Goal: Navigation & Orientation: Find specific page/section

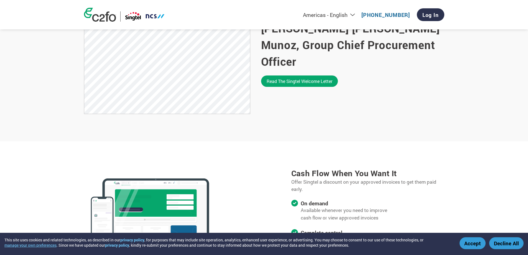
scroll to position [294, 0]
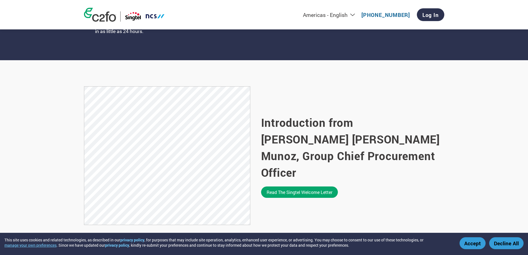
click at [354, 16] on select "Americas - English Américas - Español [GEOGRAPHIC_DATA] - Português [GEOGRAPHIC…" at bounding box center [294, 14] width 128 height 7
click at [255, 14] on div "Americas - English Américas - Español [GEOGRAPHIC_DATA] - Português [GEOGRAPHIC…" at bounding box center [264, 14] width 369 height 29
click at [338, 16] on select "Americas - English Américas - Español [GEOGRAPHIC_DATA] - Português [GEOGRAPHIC…" at bounding box center [294, 14] width 128 height 7
click at [268, 12] on select "Americas - English Américas - Español [GEOGRAPHIC_DATA] - Português [GEOGRAPHIC…" at bounding box center [294, 14] width 128 height 7
click at [343, 12] on select "Americas - English Américas - Español [GEOGRAPHIC_DATA] - Português [GEOGRAPHIC…" at bounding box center [294, 14] width 128 height 7
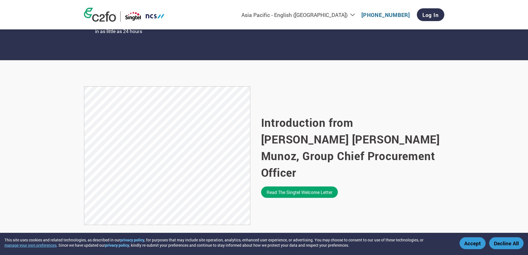
click at [268, 11] on select "Americas - English Américas - Español [GEOGRAPHIC_DATA] - Português [GEOGRAPHIC…" at bounding box center [294, 14] width 128 height 7
click at [346, 14] on select "Americas - English Américas - Español [GEOGRAPHIC_DATA] - Português [GEOGRAPHIC…" at bounding box center [294, 14] width 128 height 7
click at [230, 11] on select "Americas - English Américas - Español [GEOGRAPHIC_DATA] - Português [GEOGRAPHIC…" at bounding box center [294, 14] width 128 height 7
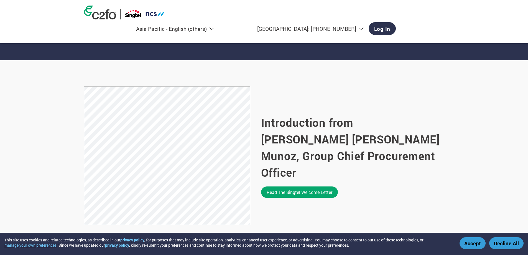
click at [218, 25] on select "Americas - English Américas - Español [GEOGRAPHIC_DATA] - Português [GEOGRAPHIC…" at bounding box center [154, 28] width 128 height 7
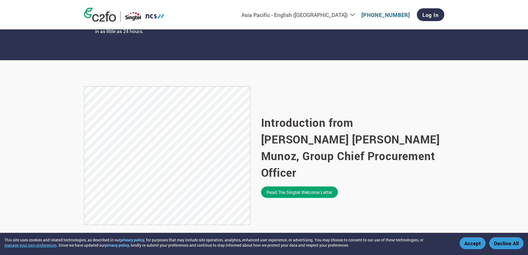
click at [296, 16] on select "Americas - English Américas - Español [GEOGRAPHIC_DATA] - Português [GEOGRAPHIC…" at bounding box center [294, 14] width 128 height 7
click at [271, 11] on select "Americas - English Américas - Español [GEOGRAPHIC_DATA] - Português [GEOGRAPHIC…" at bounding box center [294, 14] width 128 height 7
click at [347, 18] on div "Americas - English Américas - Español [GEOGRAPHIC_DATA] - Português [GEOGRAPHIC…" at bounding box center [334, 15] width 219 height 18
click at [348, 16] on select "Americas - English Américas - Español [GEOGRAPHIC_DATA] - Português [GEOGRAPHIC…" at bounding box center [294, 14] width 128 height 7
click at [268, 11] on select "Americas - English Américas - Español [GEOGRAPHIC_DATA] - Português [GEOGRAPHIC…" at bounding box center [294, 14] width 128 height 7
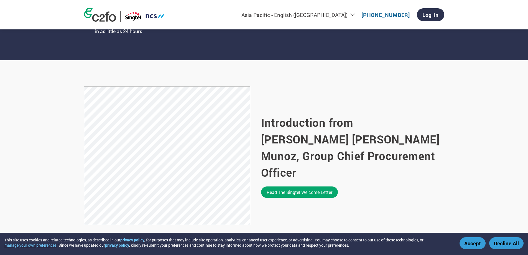
click at [344, 16] on select "Americas - English Américas - Español [GEOGRAPHIC_DATA] - Português [GEOGRAPHIC…" at bounding box center [294, 14] width 128 height 7
click at [268, 11] on select "Americas - English Américas - Español [GEOGRAPHIC_DATA] - Português [GEOGRAPHIC…" at bounding box center [294, 14] width 128 height 7
click at [337, 14] on select "Americas - English Américas - Español [GEOGRAPHIC_DATA] - Português [GEOGRAPHIC…" at bounding box center [294, 14] width 128 height 7
click at [230, 11] on select "Americas - English Américas - Español [GEOGRAPHIC_DATA] - Português [GEOGRAPHIC…" at bounding box center [294, 14] width 128 height 7
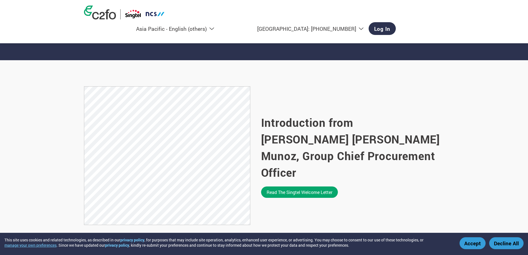
click at [218, 25] on select "Americas - English Américas - Español [GEOGRAPHIC_DATA] - Português [GEOGRAPHIC…" at bounding box center [154, 28] width 128 height 7
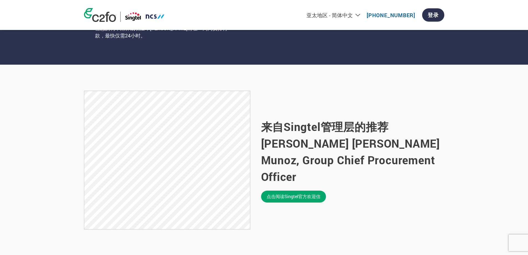
scroll to position [297, 0]
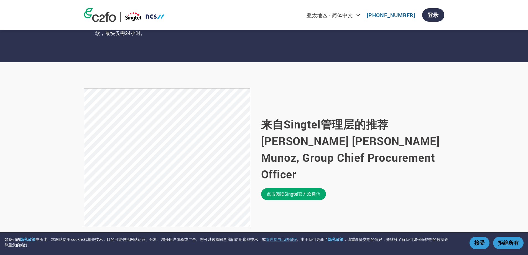
click at [316, 16] on select "Americas - English Américas - Español [GEOGRAPHIC_DATA] - Português [GEOGRAPHIC…" at bounding box center [300, 15] width 128 height 7
select select "zh-TW"
click at [273, 12] on select "Americas - English Américas - Español [GEOGRAPHIC_DATA] - Português [GEOGRAPHIC…" at bounding box center [300, 15] width 128 height 7
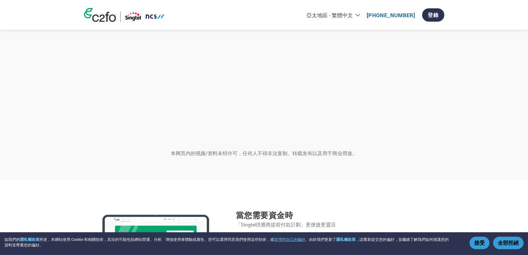
scroll to position [724, 0]
